Goal: Transaction & Acquisition: Download file/media

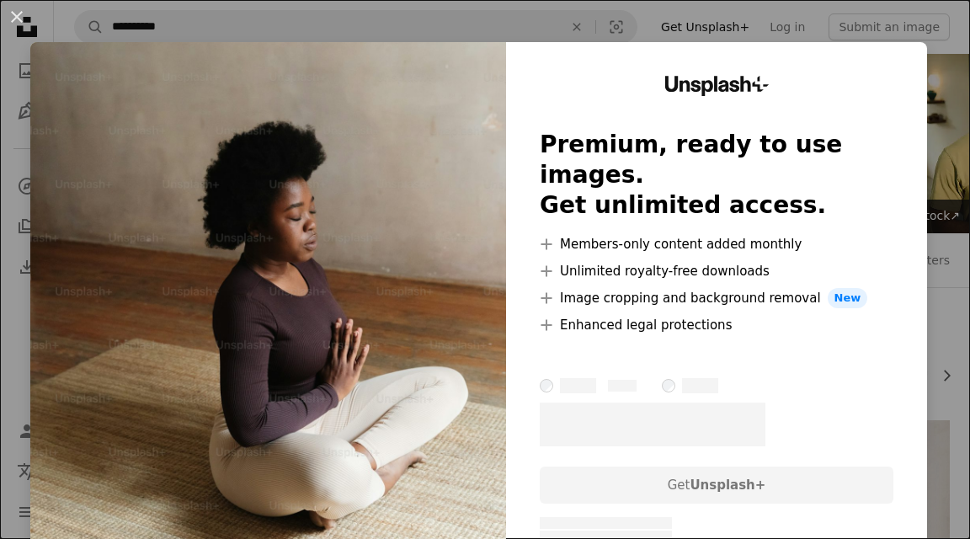
scroll to position [1821, 0]
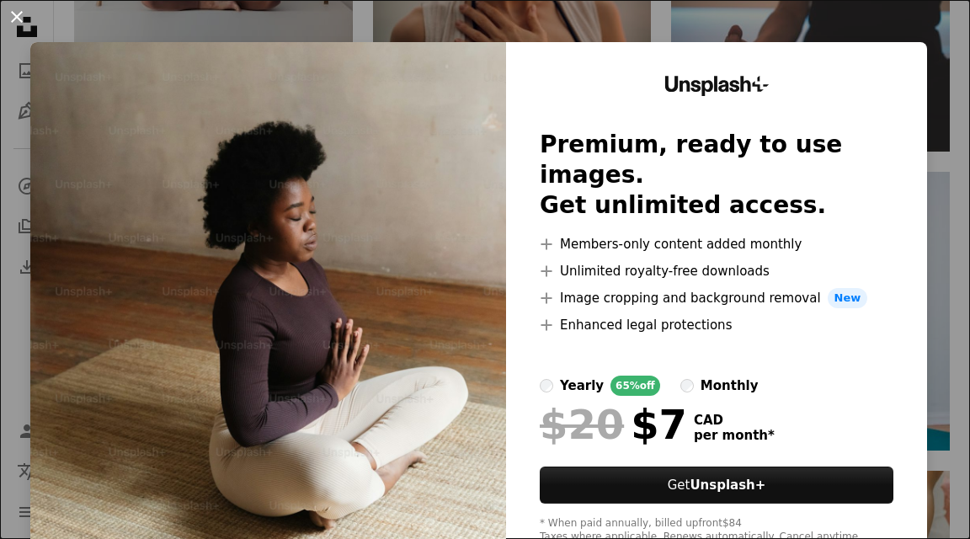
click at [19, 17] on button "An X shape" at bounding box center [17, 17] width 20 height 20
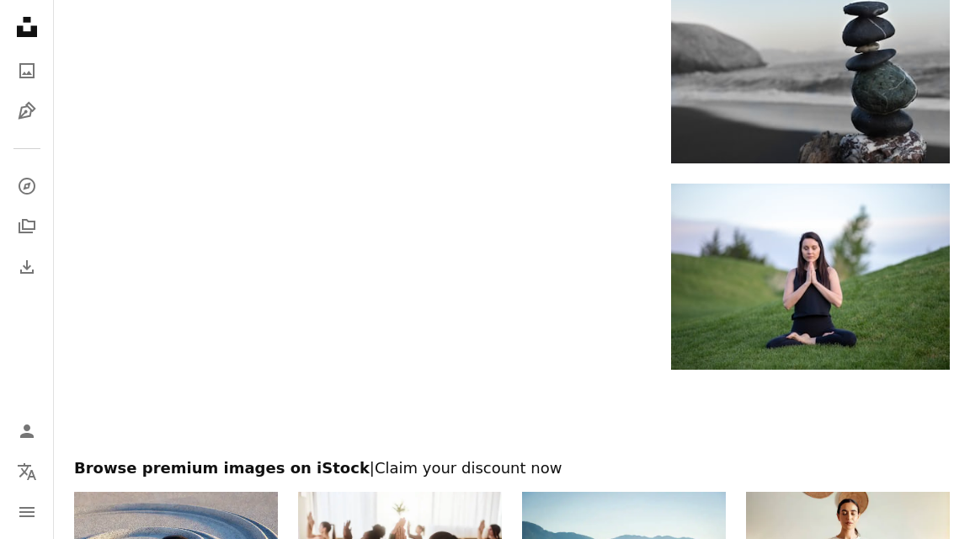
scroll to position [2520, 0]
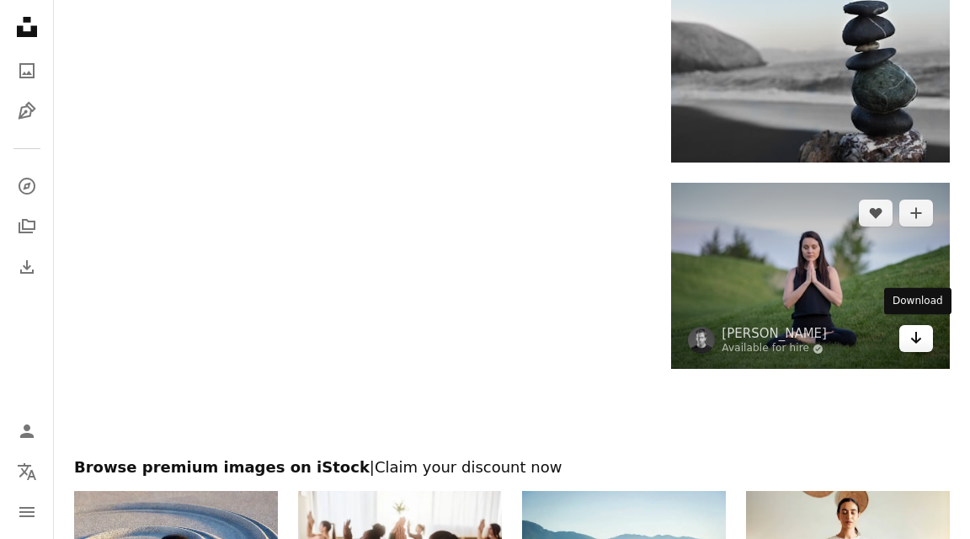
click at [919, 332] on icon "Arrow pointing down" at bounding box center [915, 337] width 13 height 20
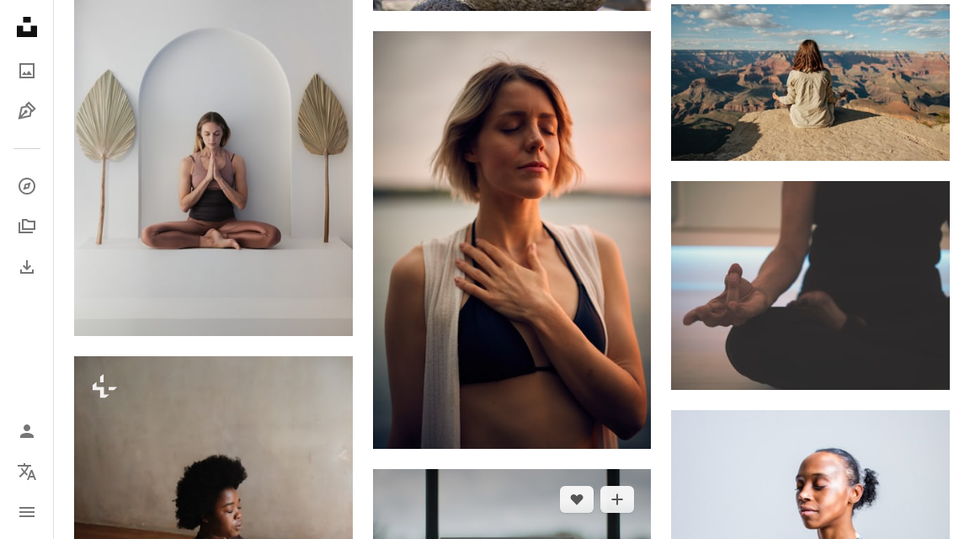
scroll to position [1581, 0]
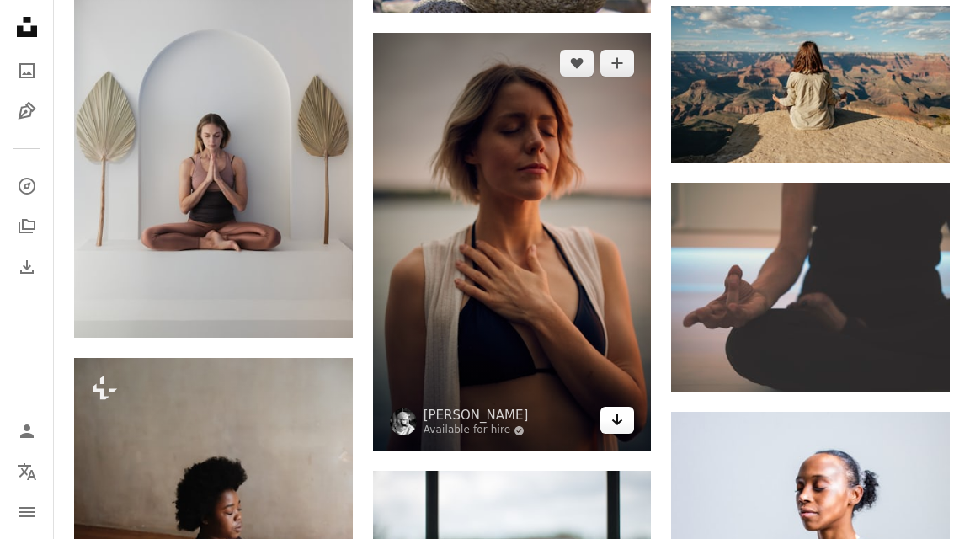
click at [618, 417] on icon "Download" at bounding box center [617, 419] width 11 height 12
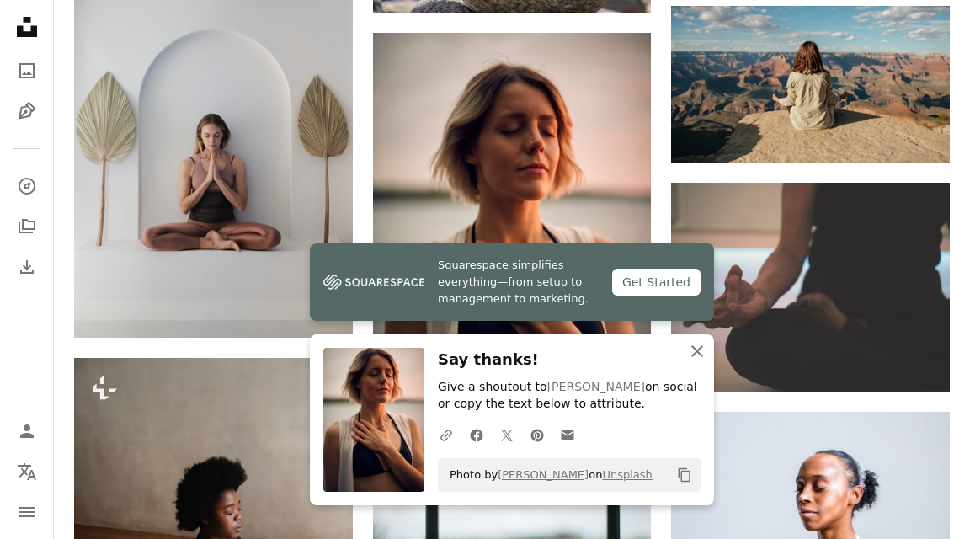
click at [700, 352] on icon "An X shape" at bounding box center [697, 351] width 20 height 20
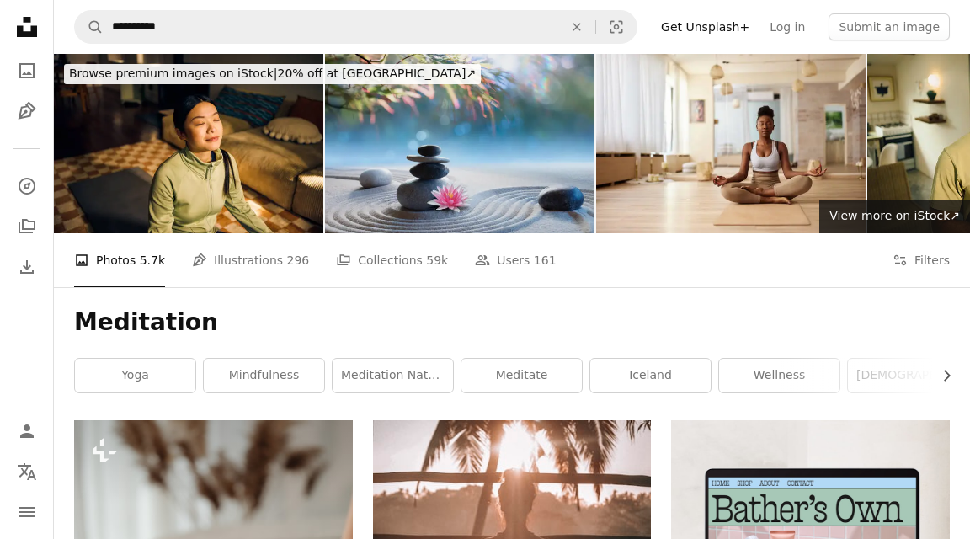
scroll to position [0, 0]
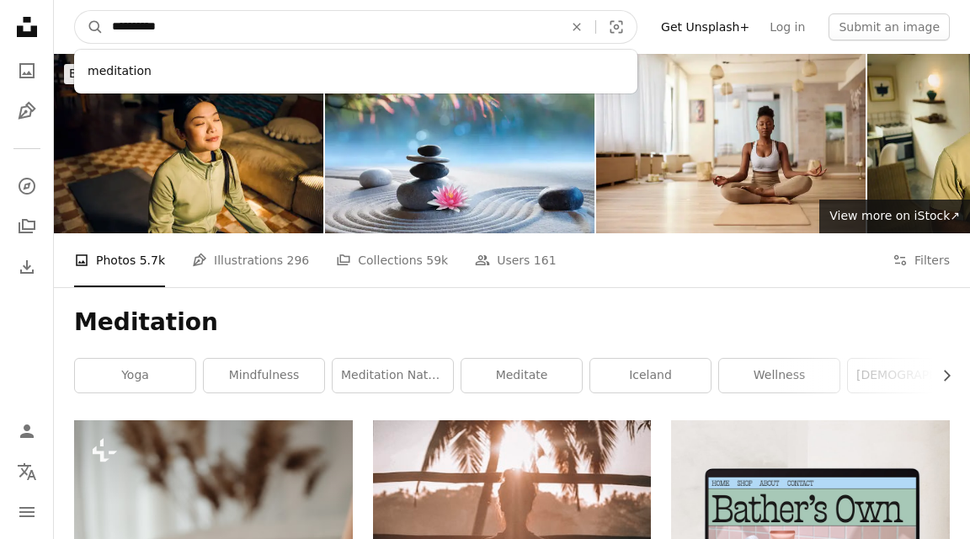
drag, startPoint x: 189, startPoint y: 28, endPoint x: 72, endPoint y: 28, distance: 117.0
click at [72, 28] on nav "**********" at bounding box center [512, 27] width 916 height 54
type input "**********"
click at [89, 27] on button "A magnifying glass" at bounding box center [89, 27] width 29 height 32
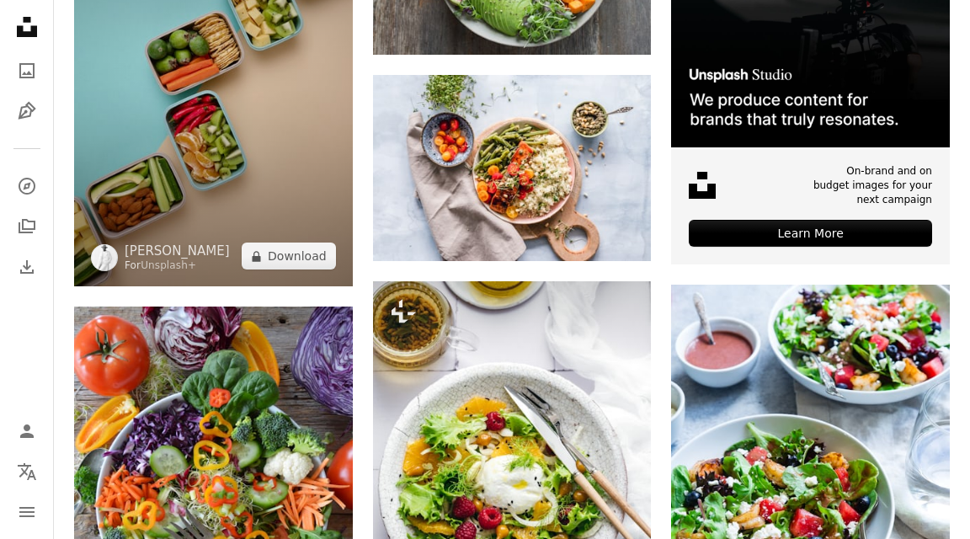
scroll to position [553, 0]
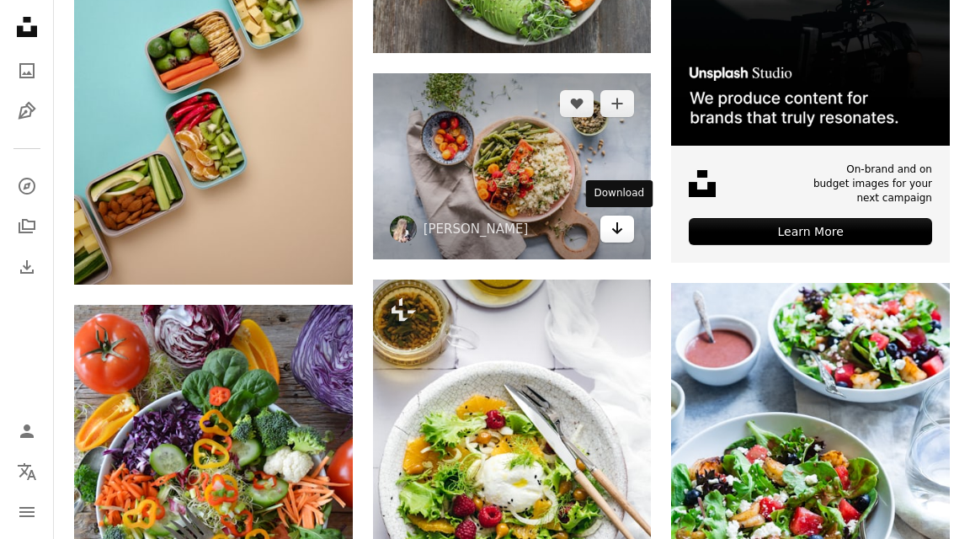
click at [617, 226] on icon "Download" at bounding box center [617, 228] width 11 height 12
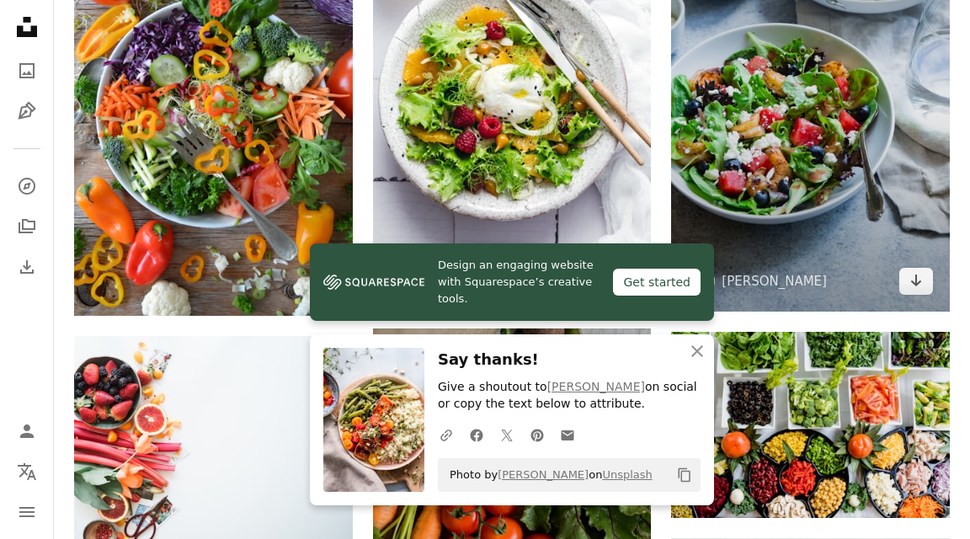
scroll to position [944, 0]
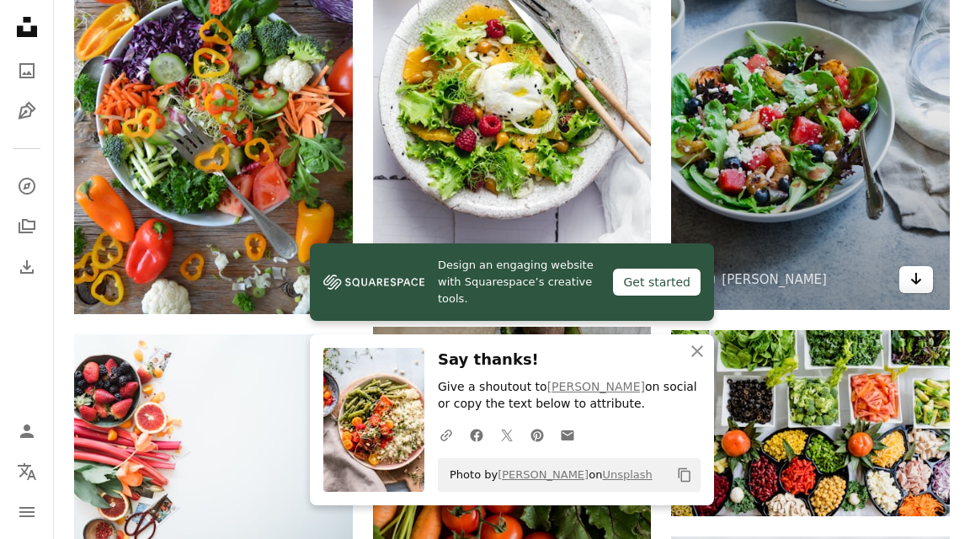
click at [915, 276] on icon "Download" at bounding box center [916, 279] width 11 height 12
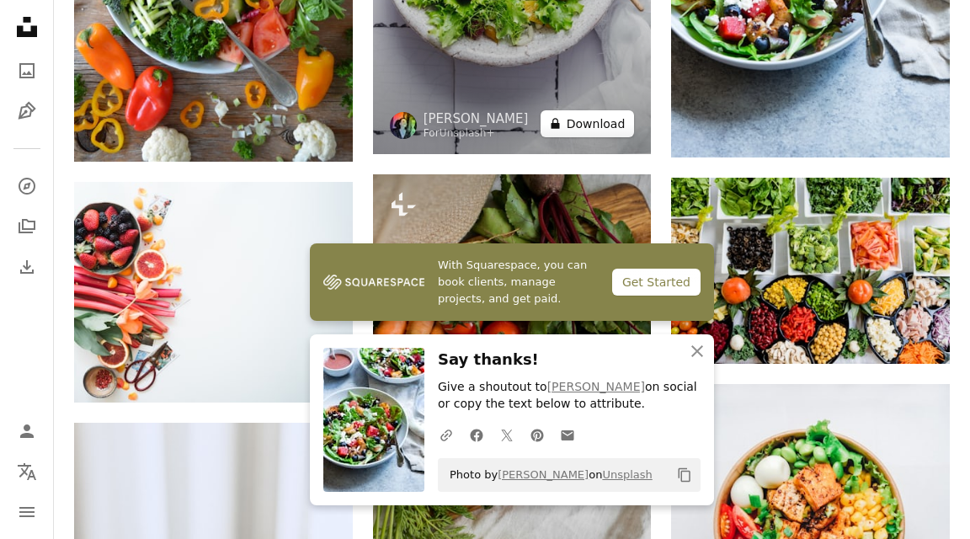
scroll to position [1109, 0]
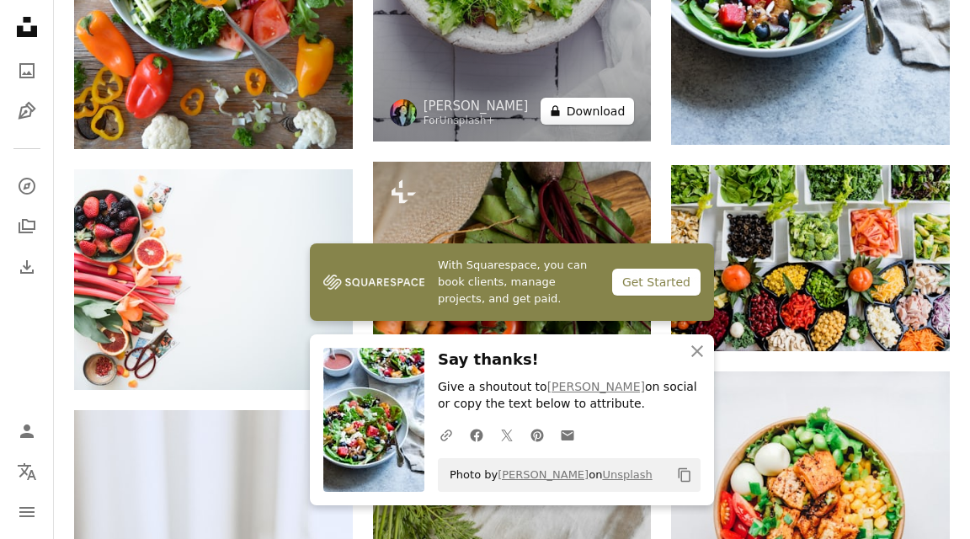
click at [614, 109] on button "A lock Download" at bounding box center [587, 111] width 94 height 27
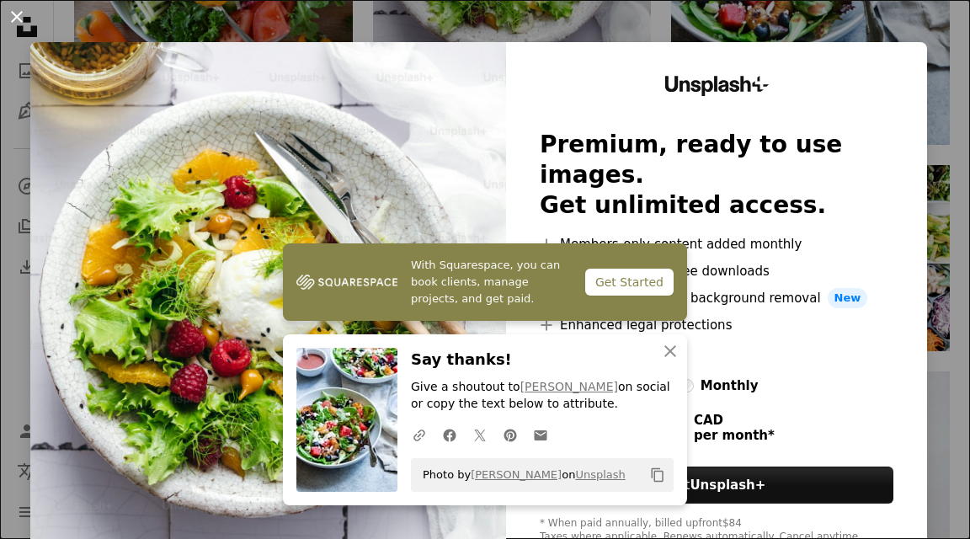
click at [21, 20] on button "An X shape" at bounding box center [17, 17] width 20 height 20
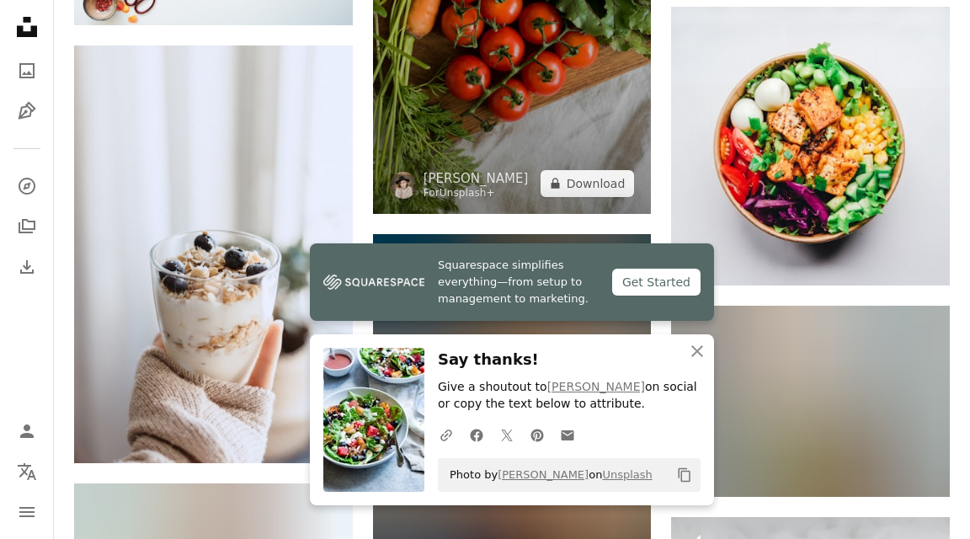
scroll to position [1476, 0]
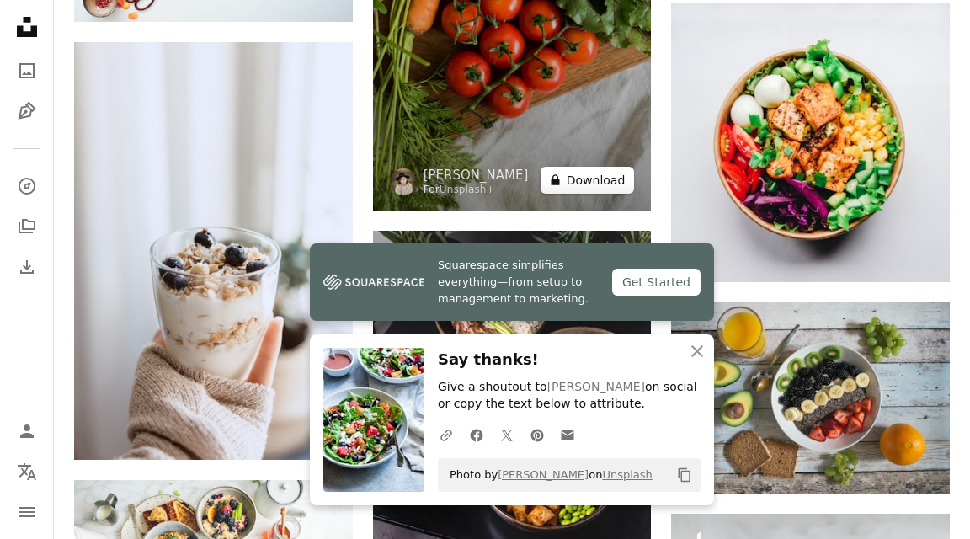
click at [578, 177] on button "A lock Download" at bounding box center [587, 180] width 94 height 27
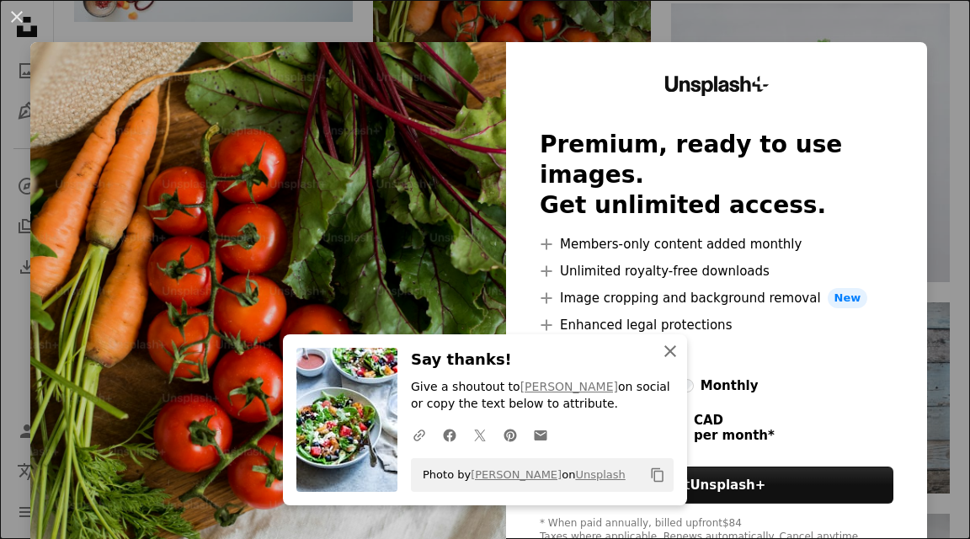
click at [673, 352] on icon "button" at bounding box center [670, 351] width 12 height 12
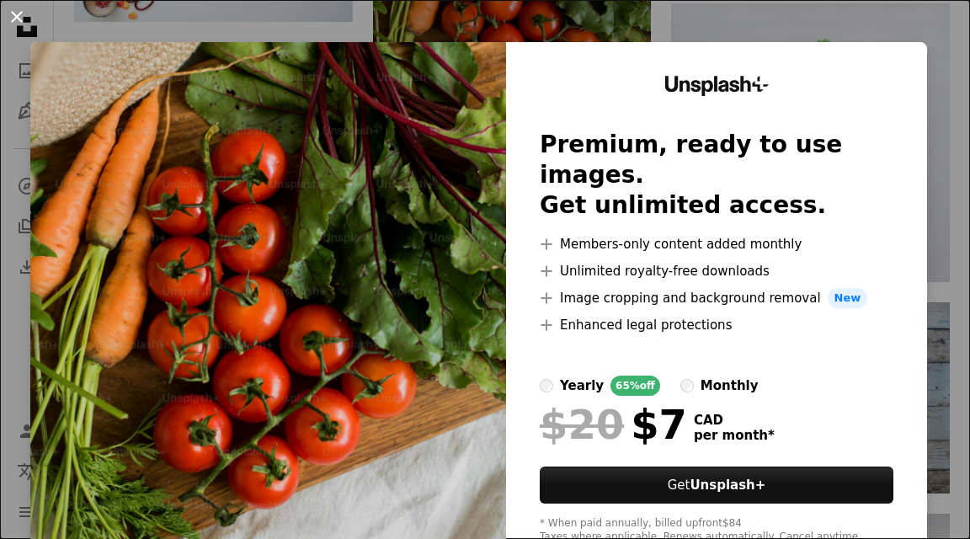
click at [17, 18] on button "An X shape" at bounding box center [17, 17] width 20 height 20
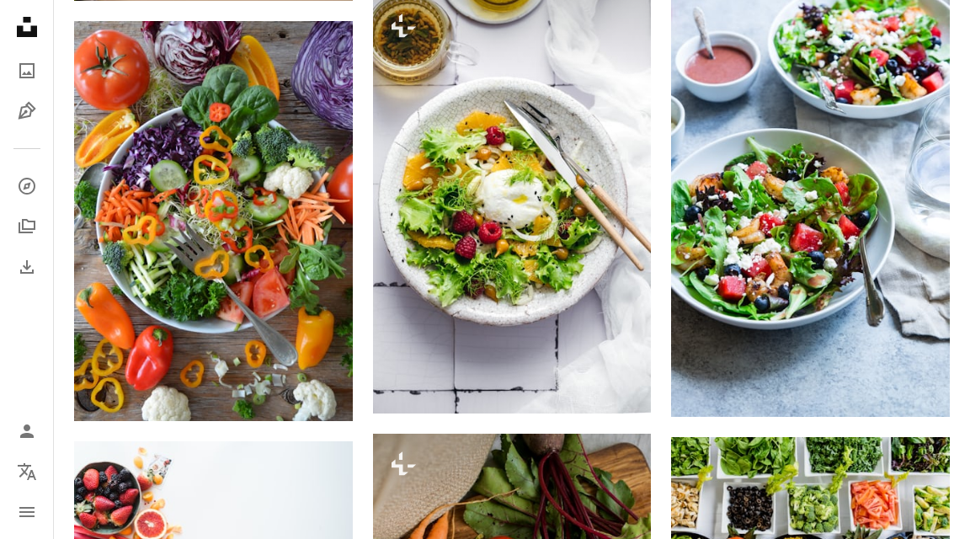
scroll to position [821, 0]
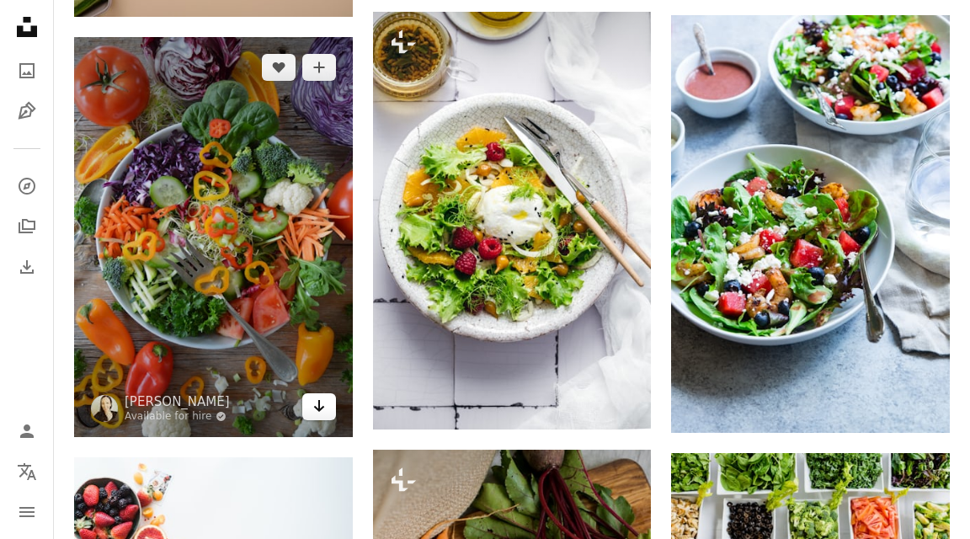
click at [316, 401] on icon "Arrow pointing down" at bounding box center [318, 406] width 13 height 20
